Goal: Information Seeking & Learning: Check status

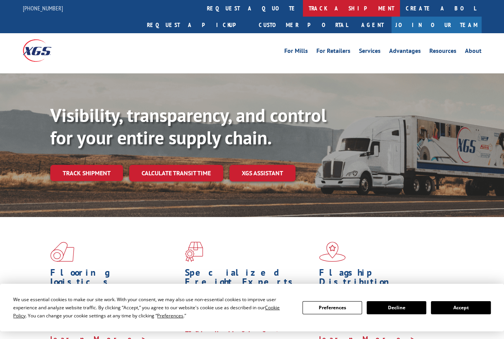
click at [303, 10] on link "track a shipment" at bounding box center [351, 8] width 97 height 17
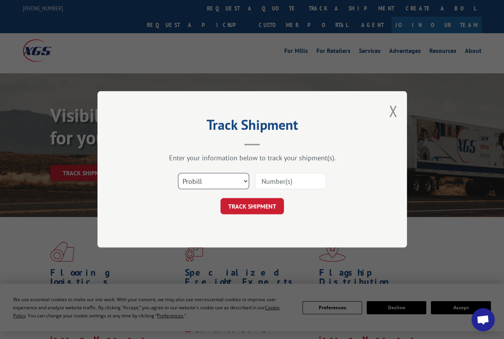
click at [235, 182] on select "Select category... Probill BOL PO" at bounding box center [213, 182] width 71 height 16
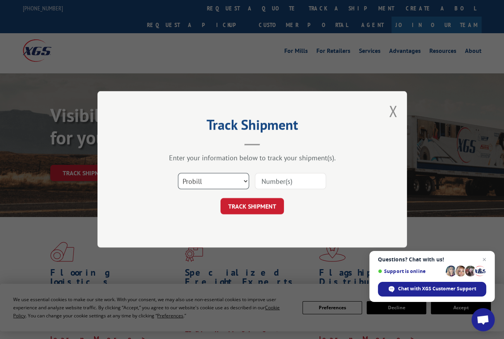
select select "bol"
click at [178, 174] on select "Select category... Probill BOL PO" at bounding box center [213, 182] width 71 height 16
click at [269, 181] on input at bounding box center [290, 182] width 71 height 16
type input "3399138"
click at [248, 207] on button "TRACK SHIPMENT" at bounding box center [251, 207] width 63 height 16
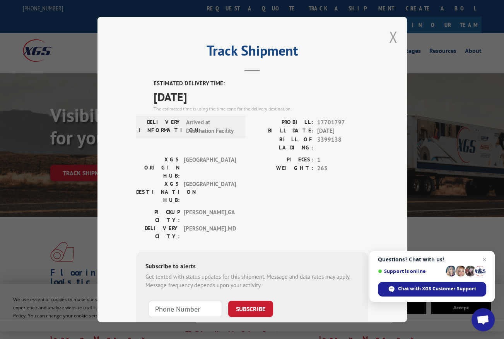
click at [389, 33] on button "Close modal" at bounding box center [393, 37] width 9 height 20
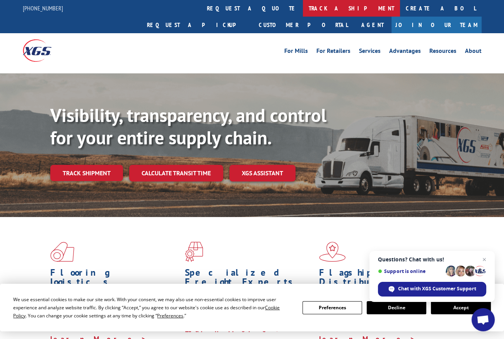
click at [303, 9] on link "track a shipment" at bounding box center [351, 8] width 97 height 17
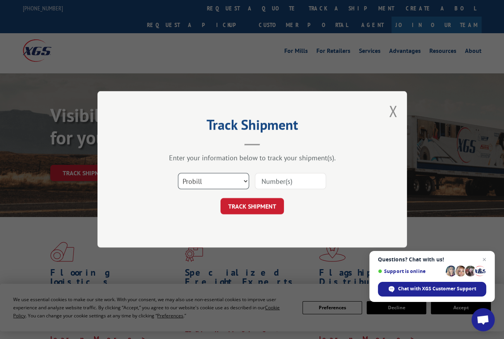
click at [235, 182] on select "Select category... Probill BOL PO" at bounding box center [213, 182] width 71 height 16
select select "bol"
click at [178, 174] on select "Select category... Probill BOL PO" at bounding box center [213, 182] width 71 height 16
click at [264, 182] on input at bounding box center [290, 182] width 71 height 16
paste input "3398373"
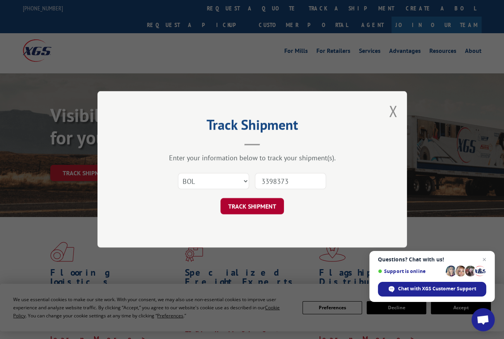
type input "3398373"
click at [259, 200] on button "TRACK SHIPMENT" at bounding box center [251, 207] width 63 height 16
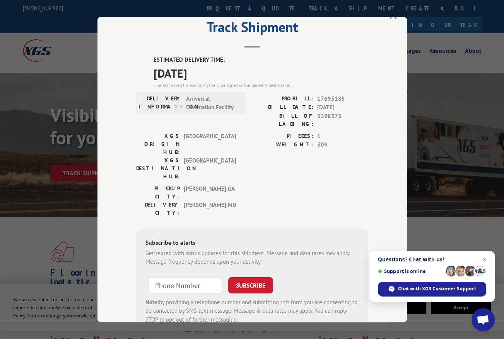
scroll to position [37, 0]
